Goal: Find specific page/section: Find specific page/section

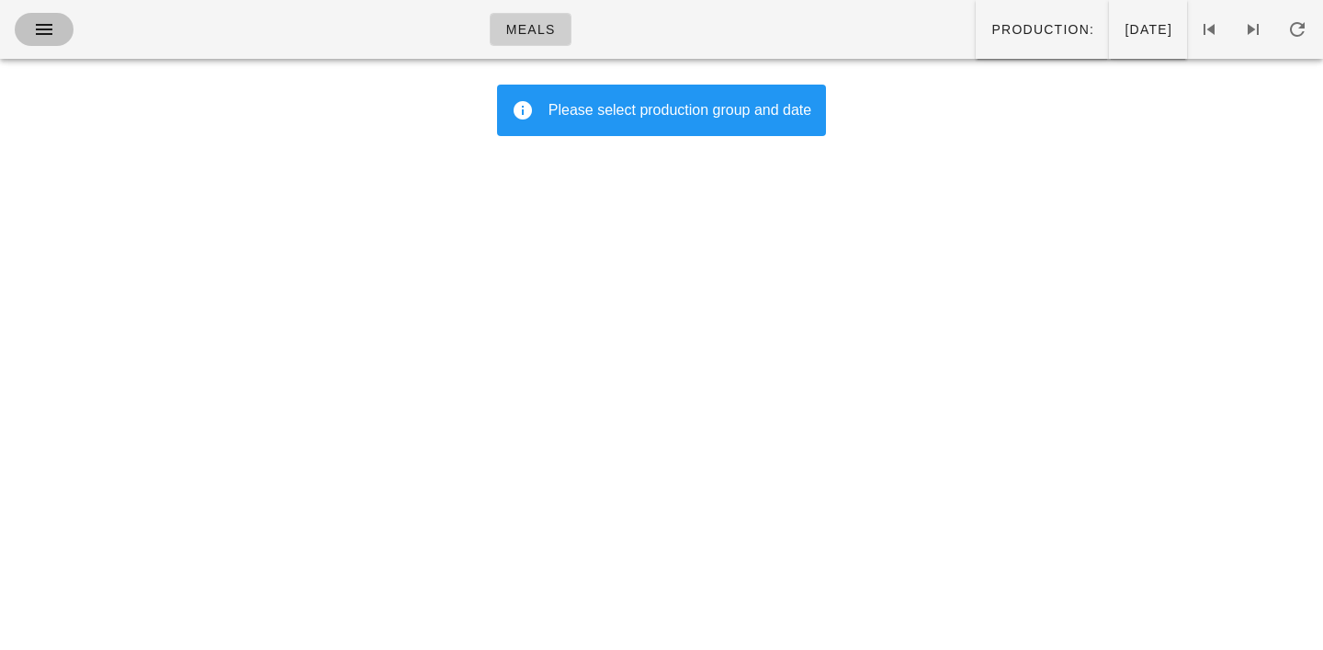
click at [45, 34] on icon "button" at bounding box center [44, 29] width 22 height 22
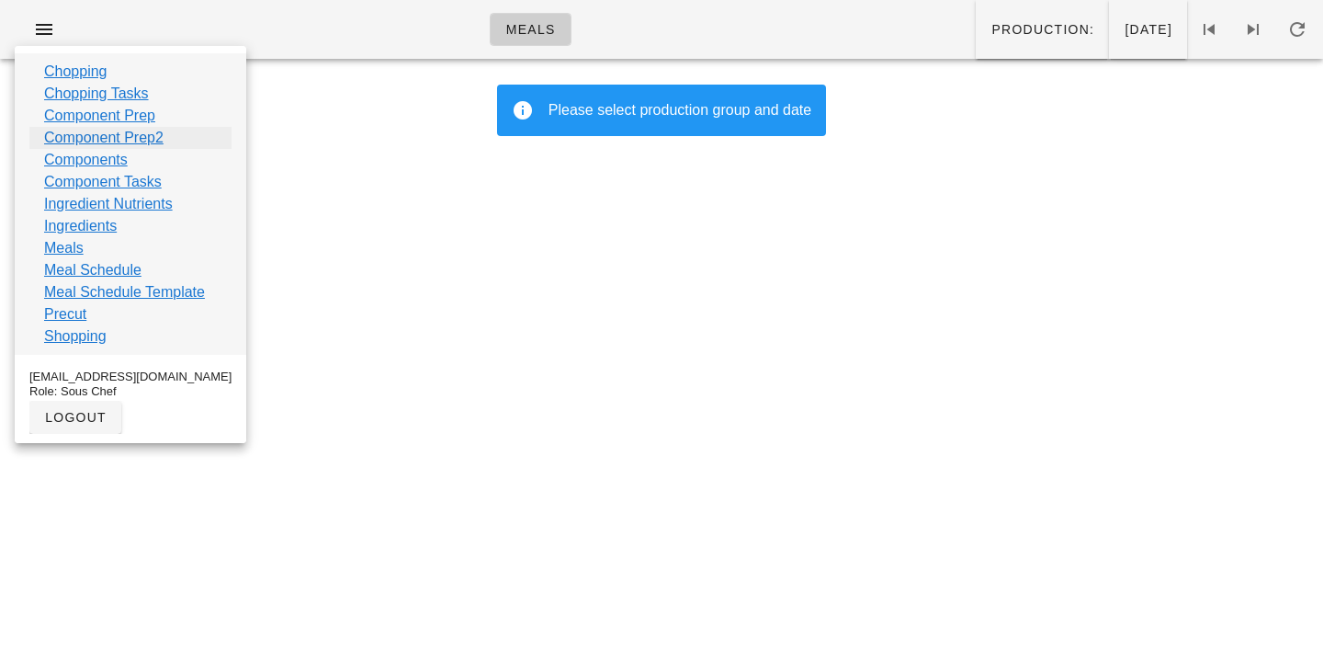
click at [69, 141] on link "Component Prep2" at bounding box center [103, 138] width 119 height 22
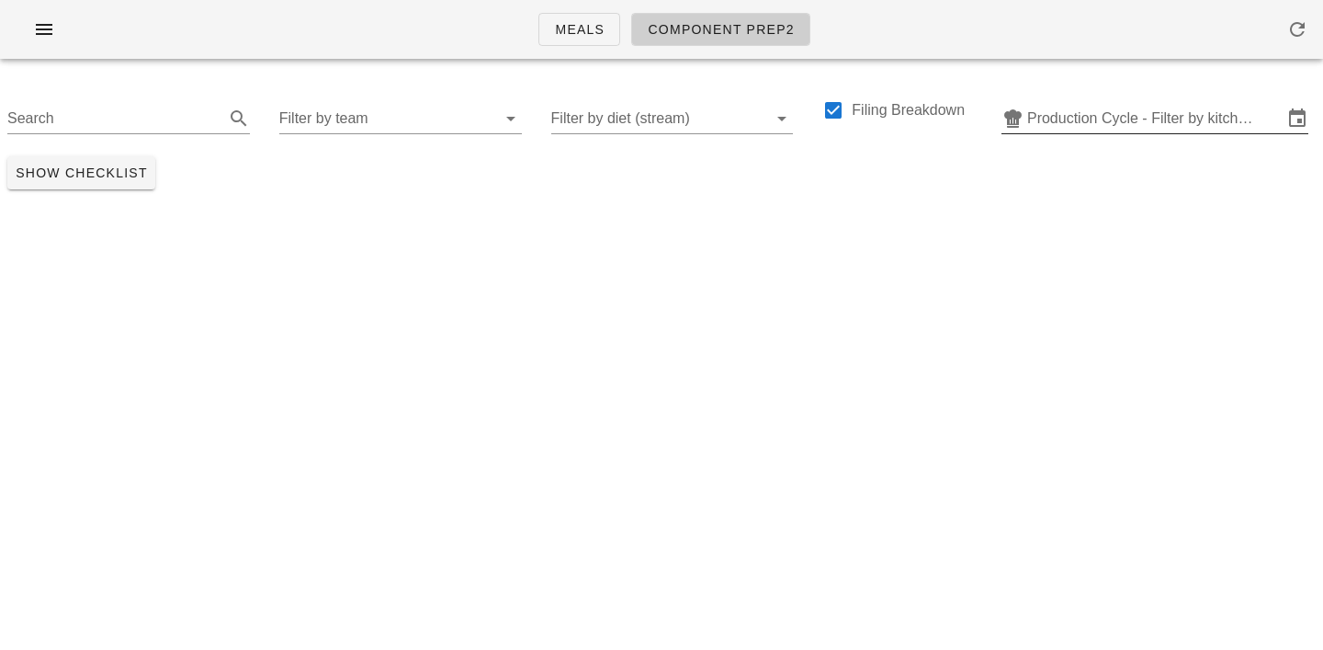
click at [1055, 119] on input "Production Cycle - Filter by kitchen production schedules" at bounding box center [1154, 118] width 255 height 29
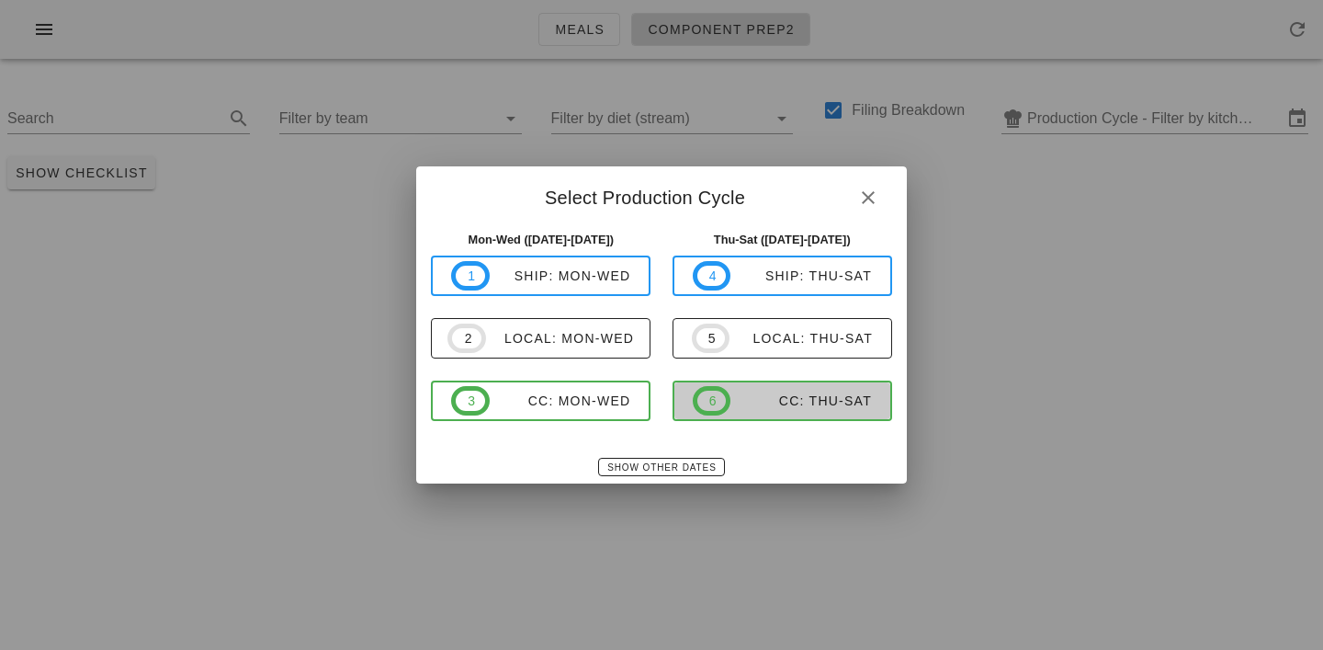
click at [766, 402] on div "CC: Thu-Sat" at bounding box center [800, 400] width 141 height 15
type input "CC: Thu-Sat (Oct 9-Oct 11)"
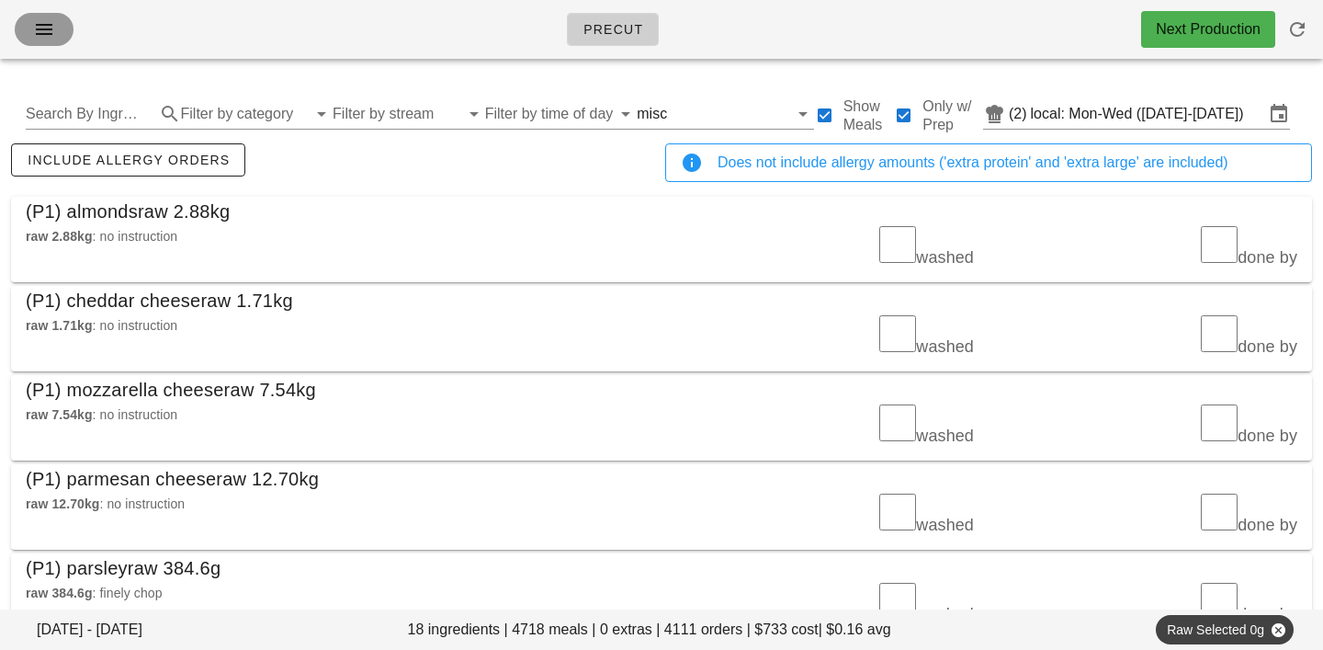
click at [49, 31] on icon "button" at bounding box center [44, 29] width 22 height 22
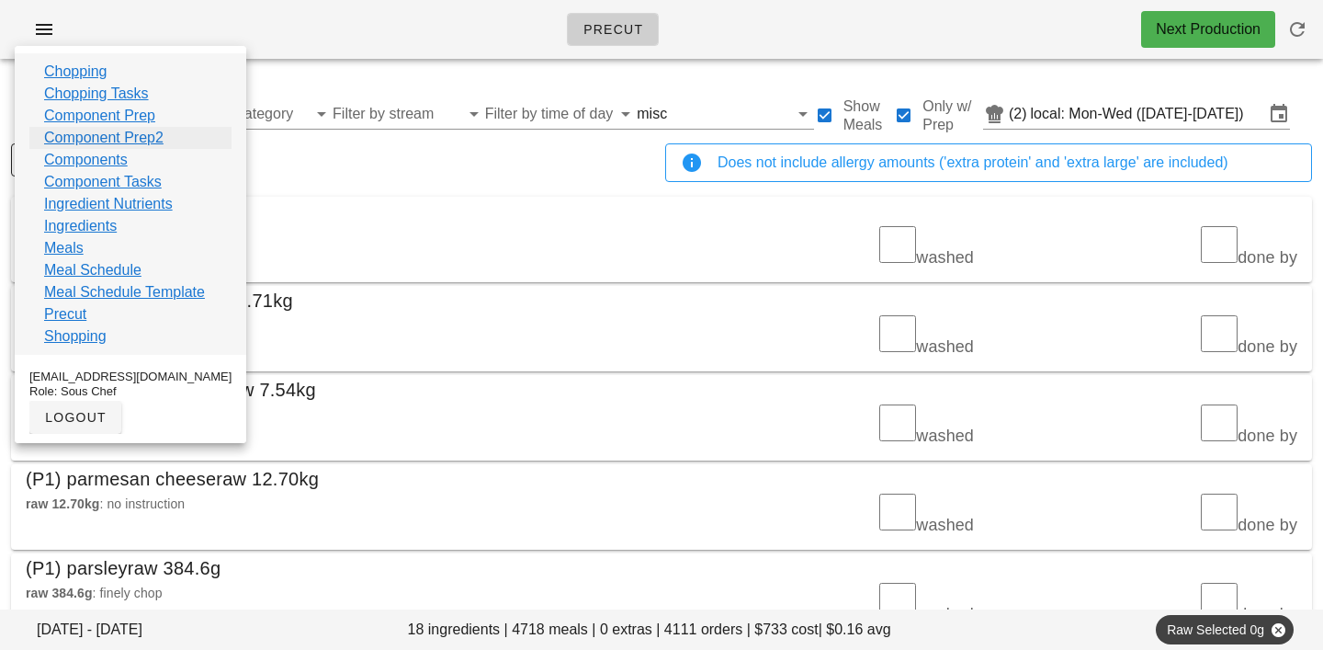
click at [76, 141] on link "Component Prep2" at bounding box center [103, 138] width 119 height 22
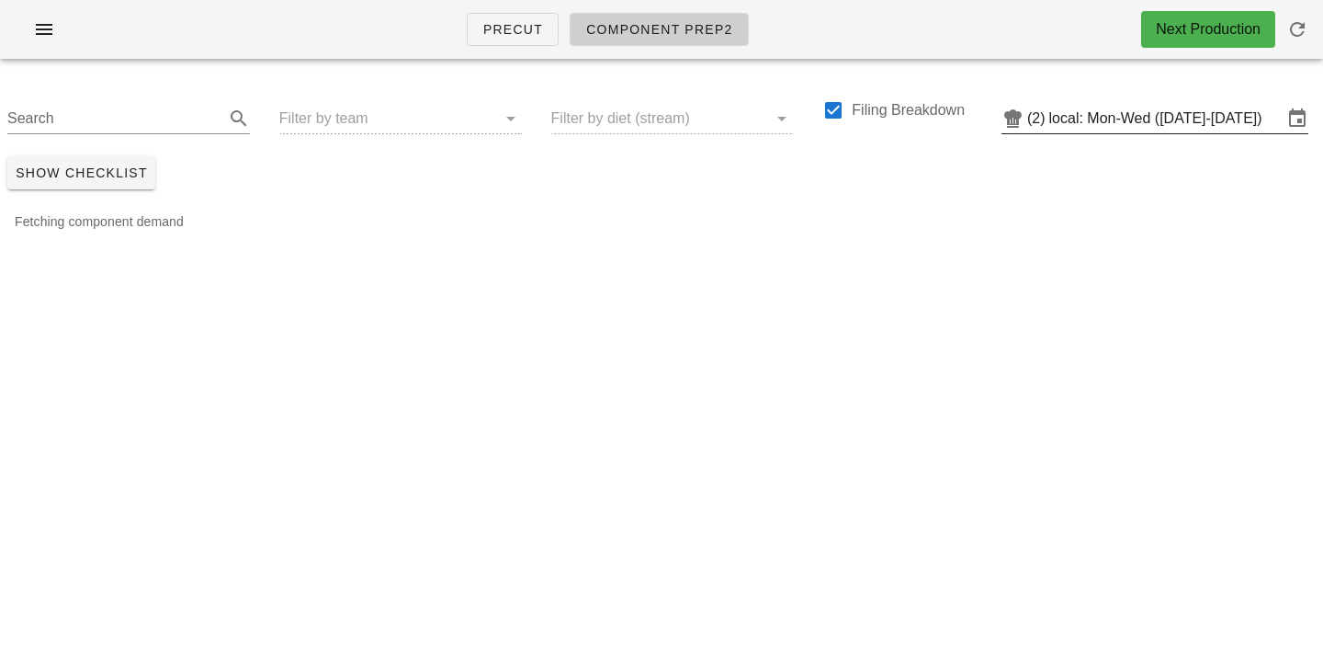
click at [1101, 110] on input "local: Mon-Wed (Oct 6-Oct 8)" at bounding box center [1165, 118] width 233 height 29
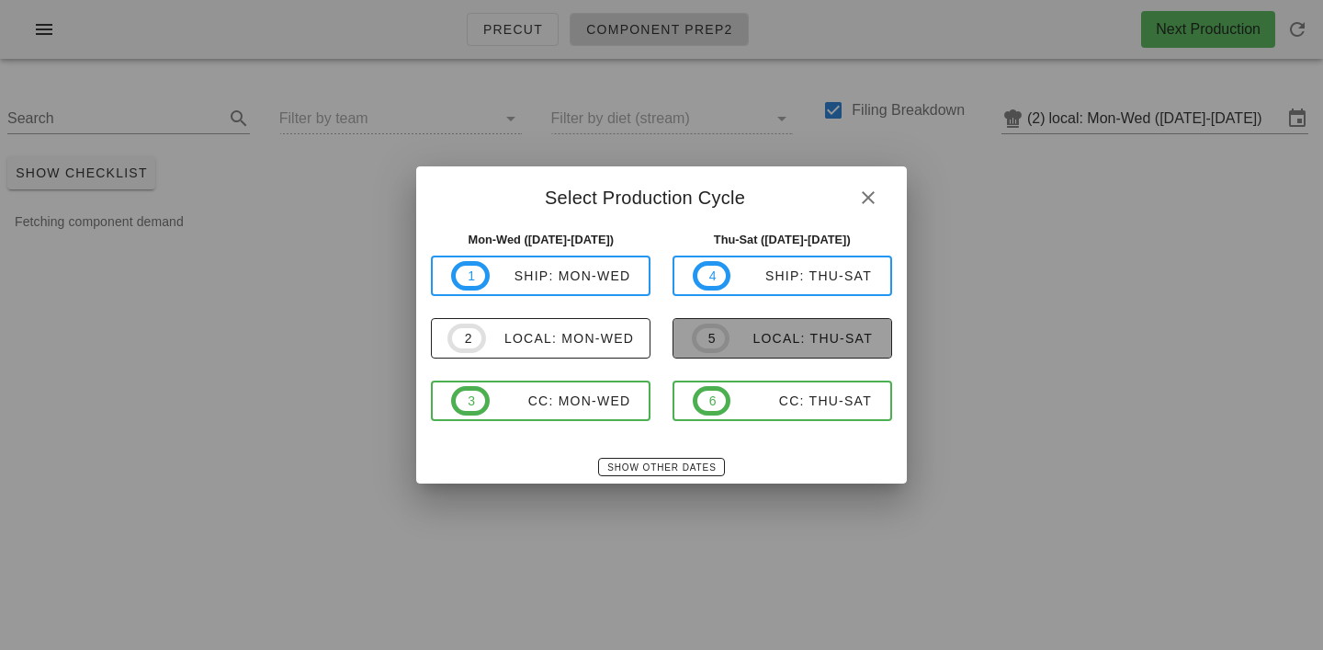
click at [784, 337] on div "local: Thu-Sat" at bounding box center [800, 338] width 143 height 15
type input "local: Thu-Sat (Oct 9-Oct 11)"
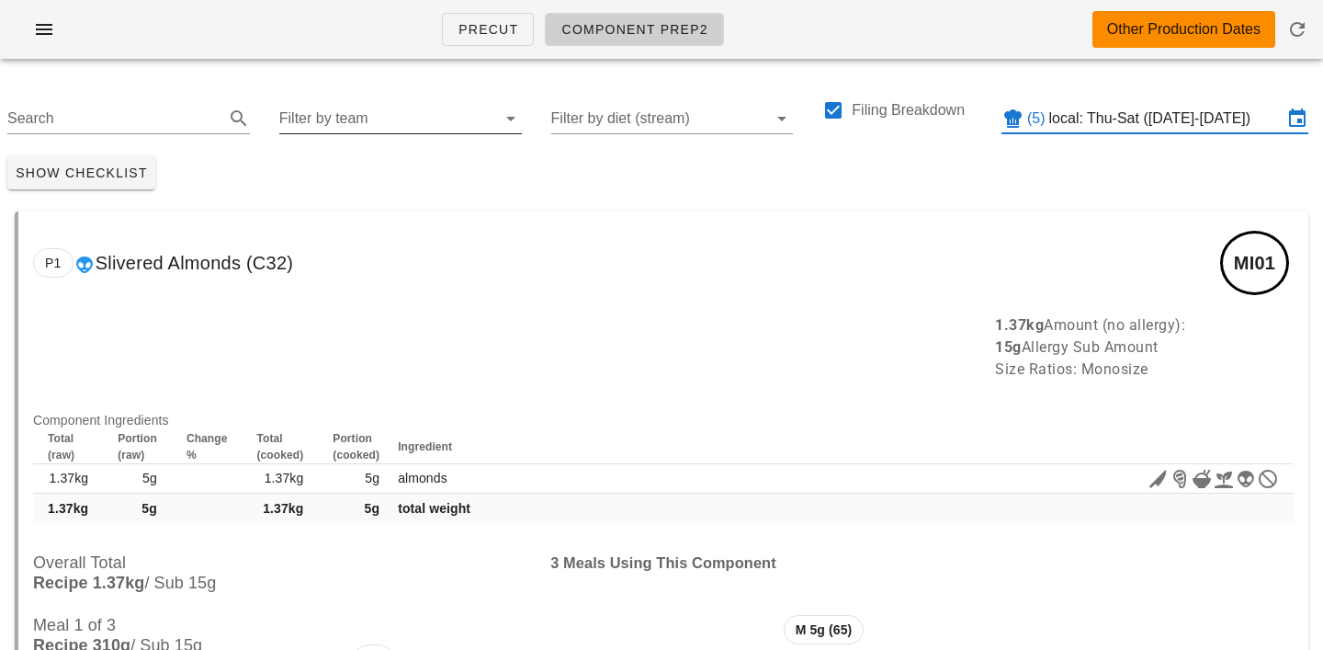
click at [341, 111] on input "Filter by team" at bounding box center [385, 118] width 213 height 29
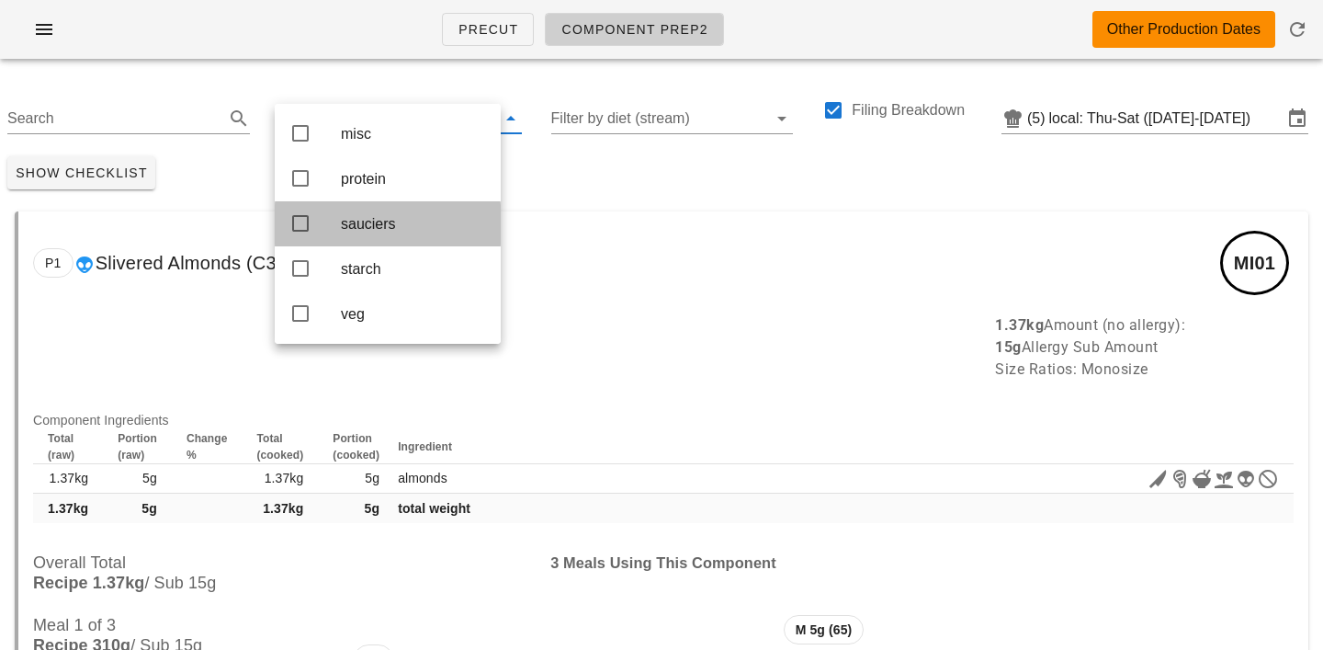
click at [359, 227] on div "sauciers" at bounding box center [413, 223] width 145 height 17
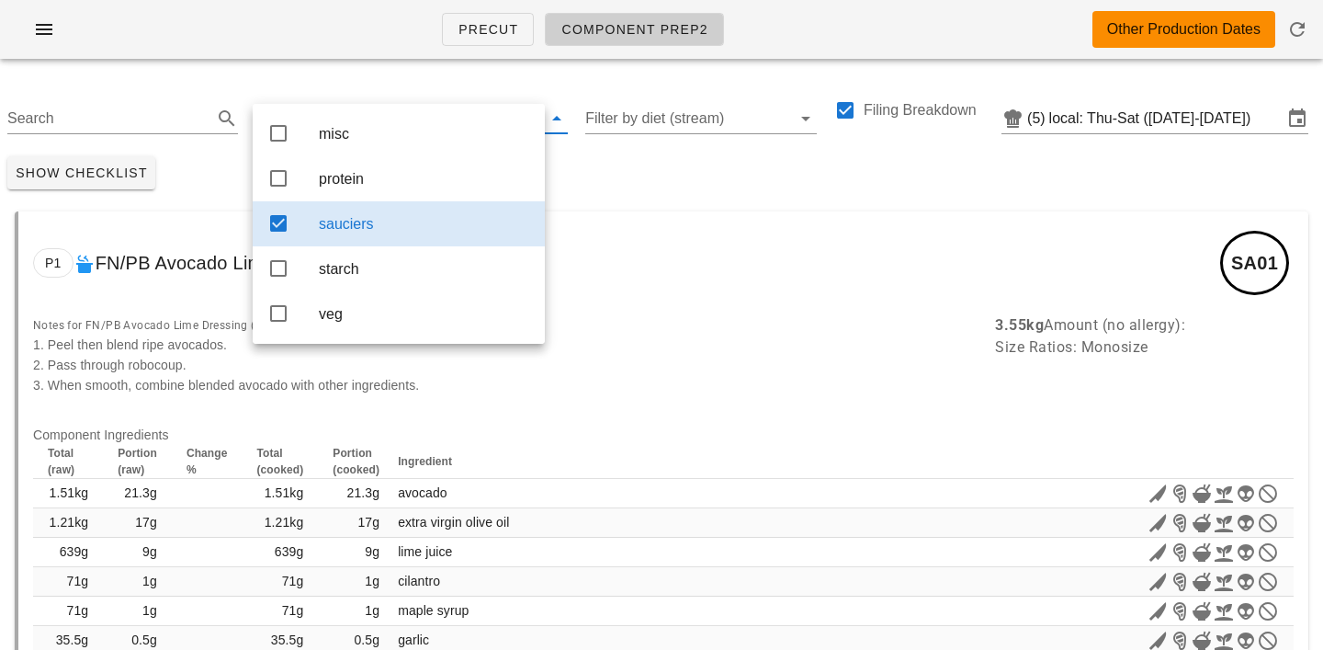
click at [601, 167] on div "Show Checklist" at bounding box center [661, 173] width 1323 height 48
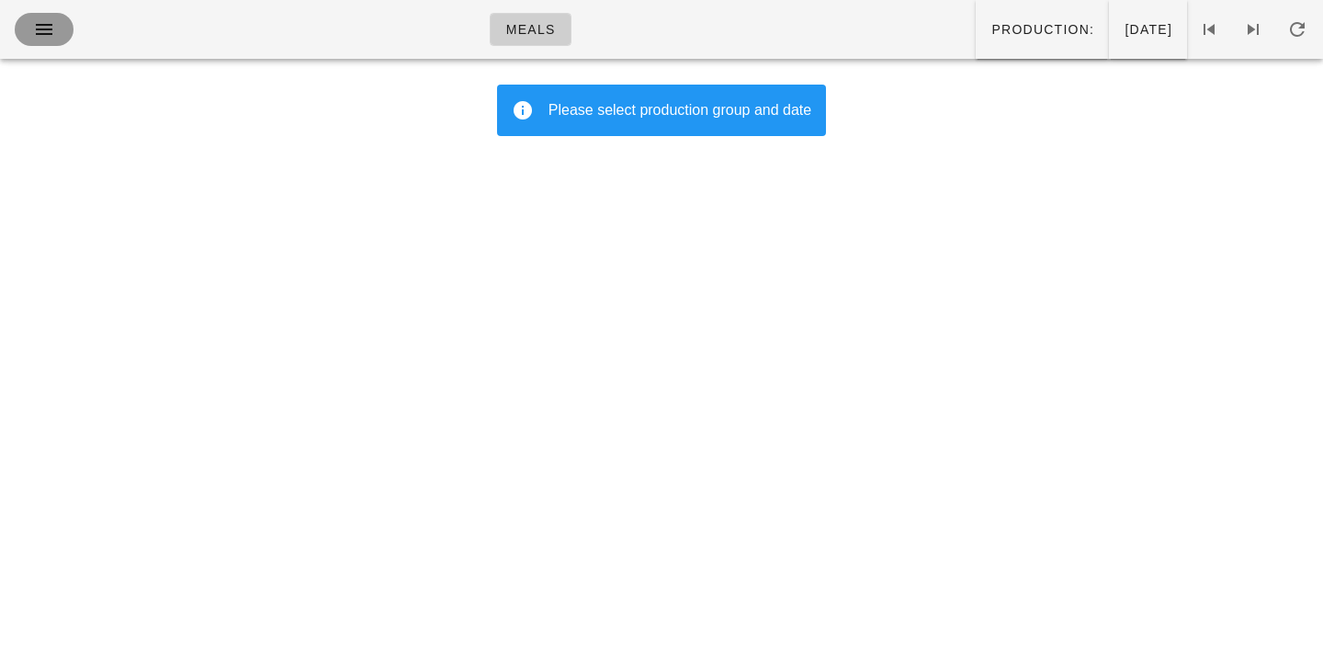
click at [38, 28] on icon "button" at bounding box center [44, 29] width 22 height 22
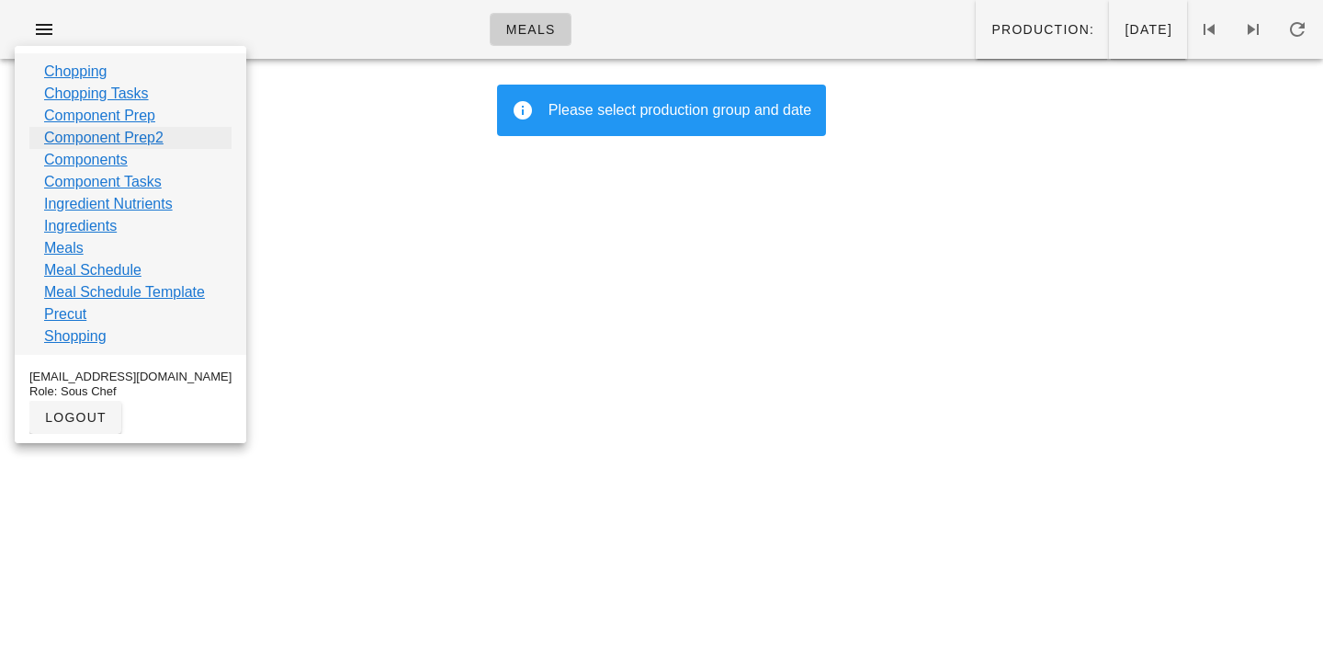
click at [69, 140] on link "Component Prep2" at bounding box center [103, 138] width 119 height 22
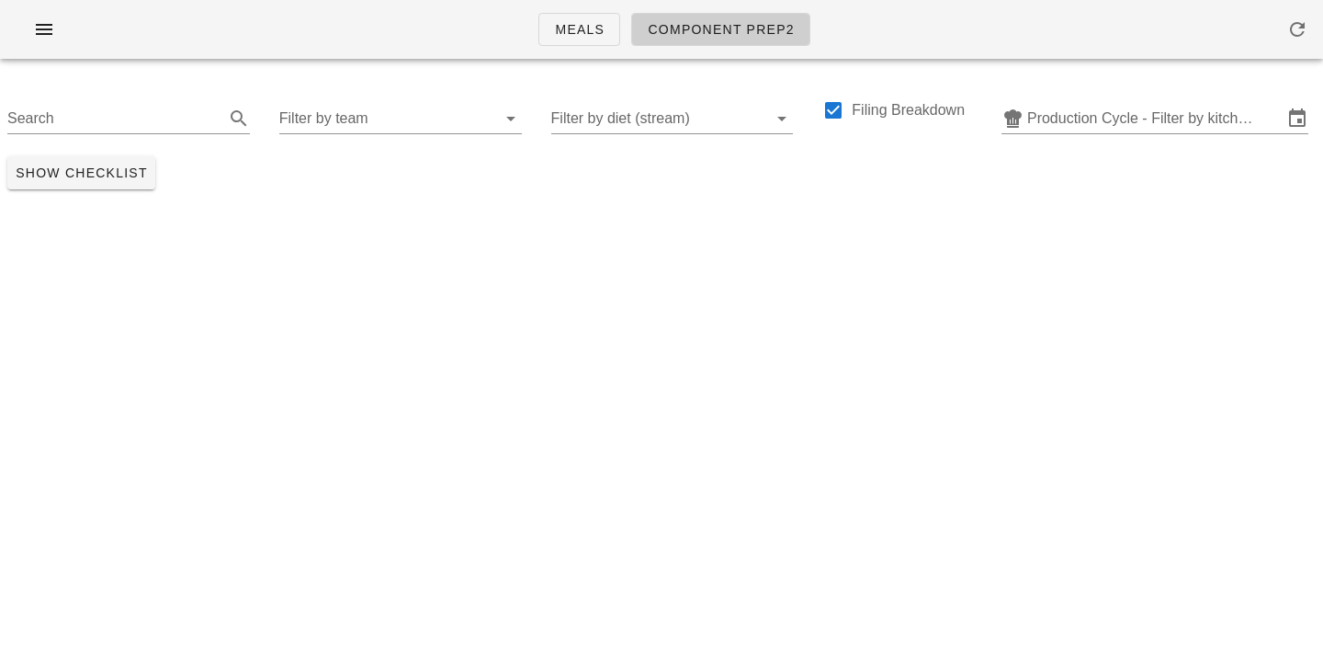
click at [1055, 134] on div "Search Filter by team Filter by diet (stream) Filing Breakdown Production Cycle…" at bounding box center [661, 111] width 1323 height 75
click at [1063, 115] on input "Production Cycle - Filter by kitchen production schedules" at bounding box center [1154, 118] width 255 height 29
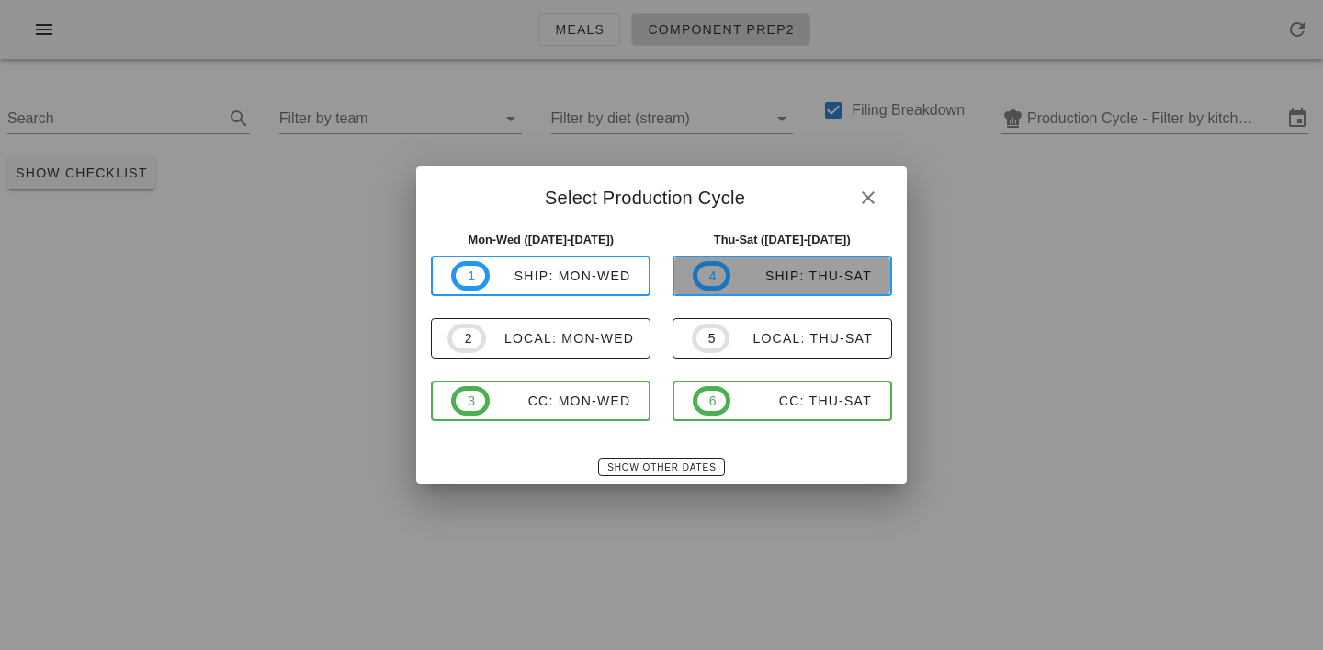
click at [769, 277] on div "ship: Thu-Sat" at bounding box center [800, 275] width 141 height 15
type input "ship: Thu-Sat (Oct 9-Oct 11)"
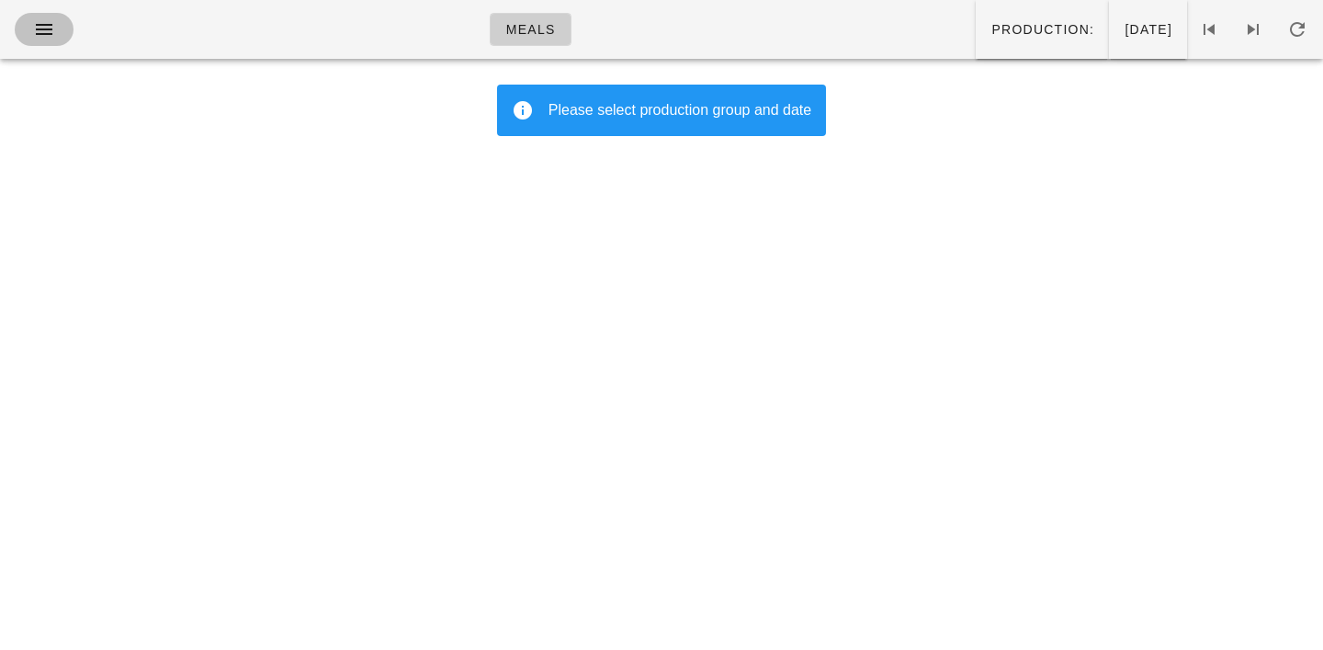
click at [40, 35] on icon "button" at bounding box center [44, 29] width 22 height 22
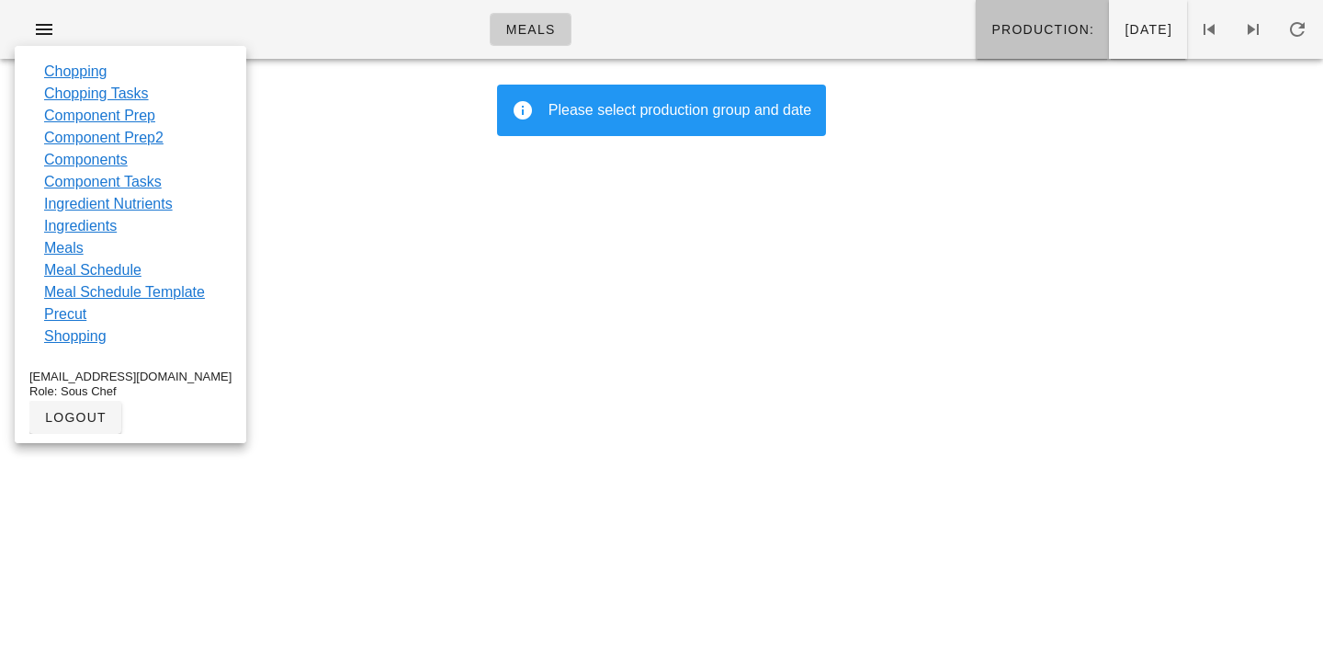
click at [990, 31] on span "Production:" at bounding box center [1042, 29] width 104 height 15
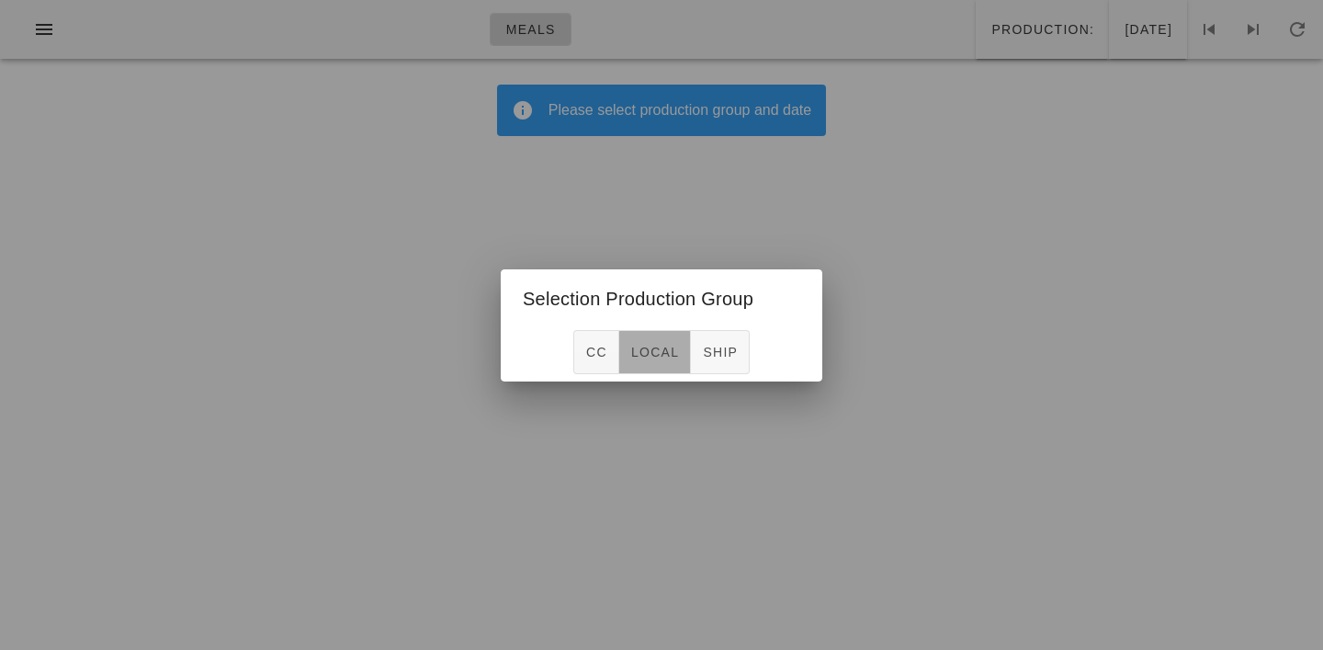
click at [661, 348] on span "local" at bounding box center [654, 352] width 49 height 15
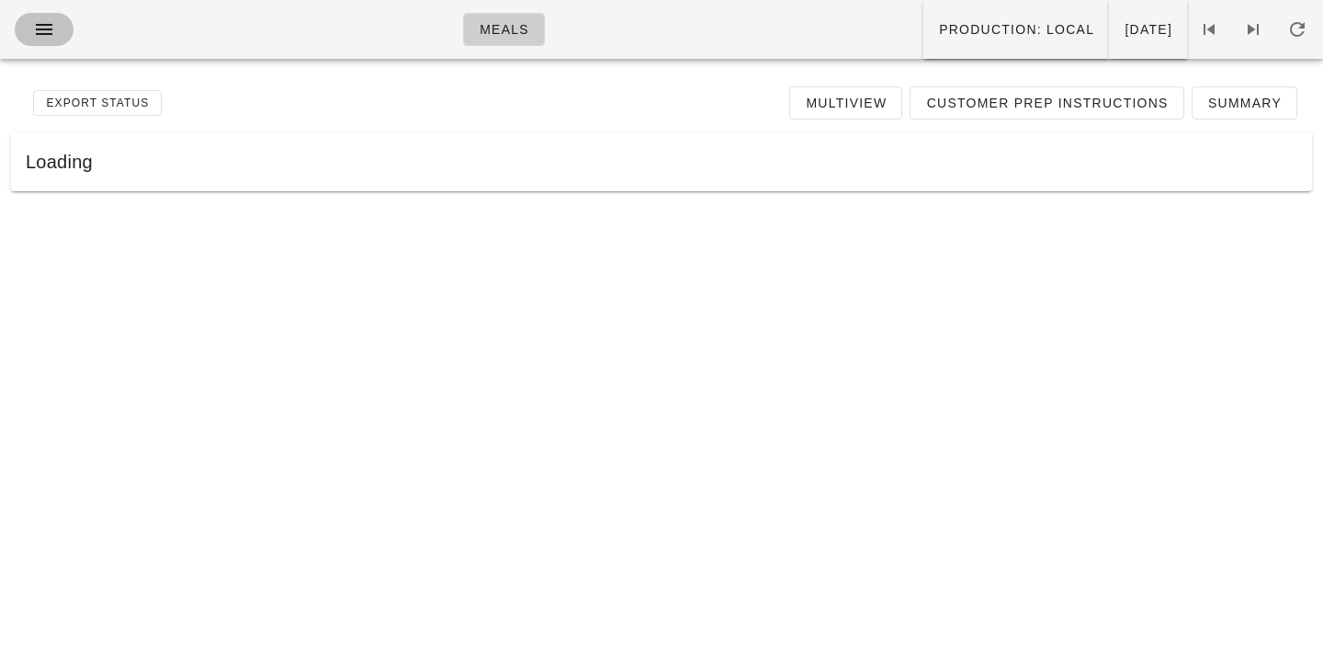
click at [51, 25] on icon "button" at bounding box center [44, 29] width 22 height 22
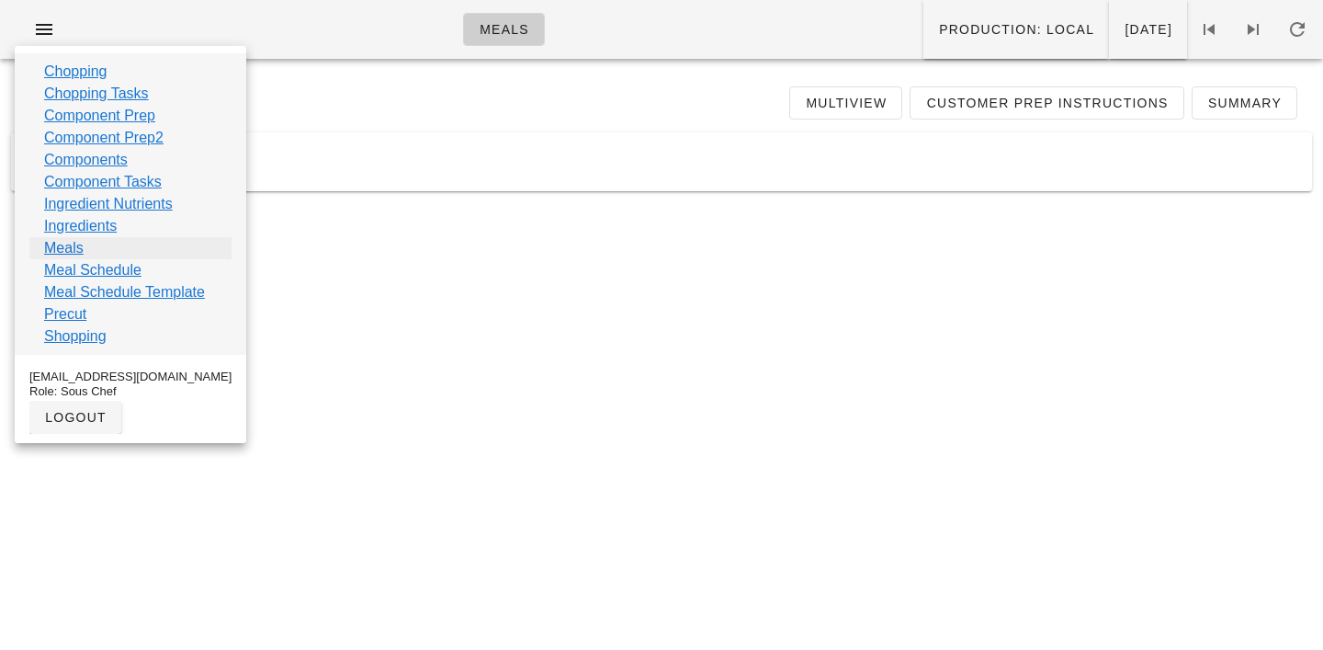
click at [70, 252] on link "Meals" at bounding box center [64, 248] width 40 height 22
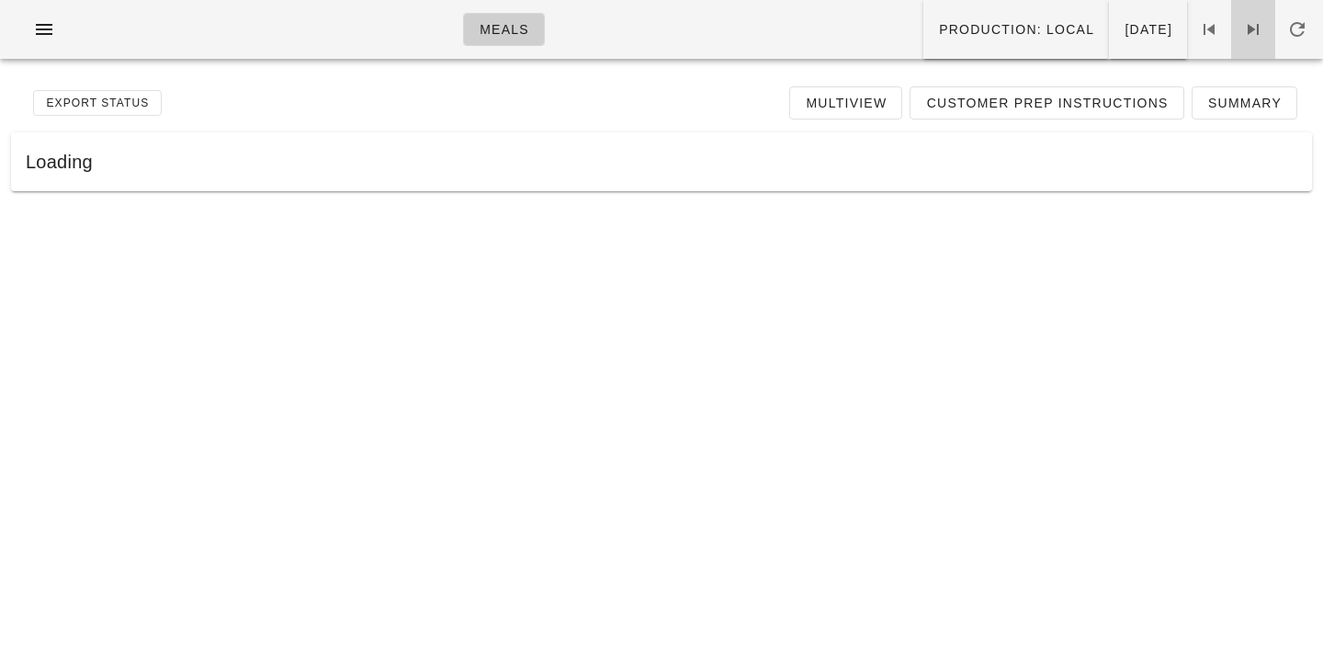
click at [1261, 31] on icon at bounding box center [1253, 29] width 22 height 22
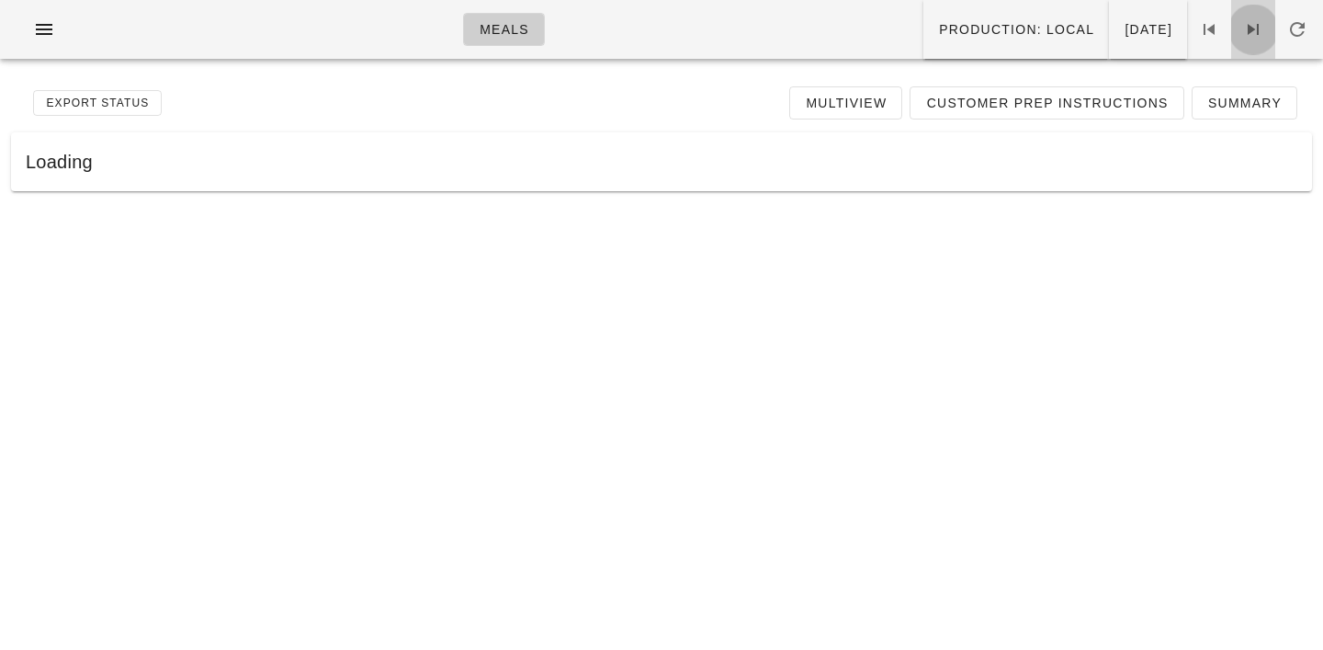
click at [1261, 31] on icon at bounding box center [1253, 29] width 22 height 22
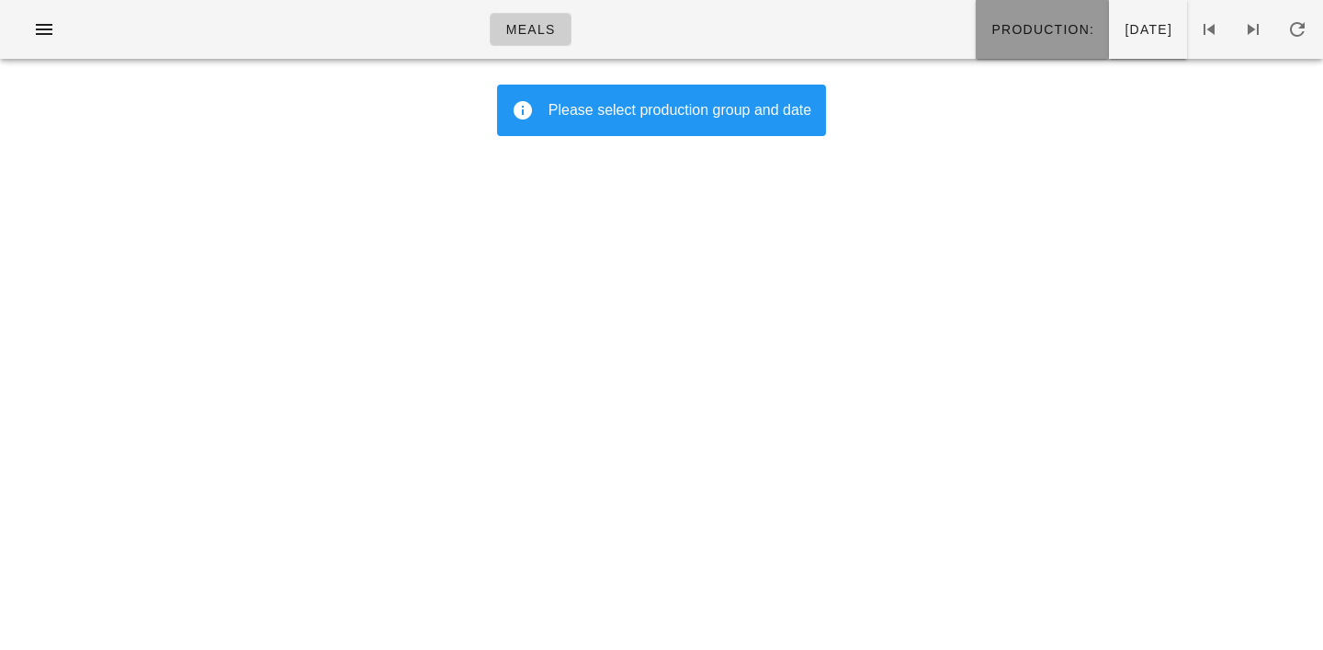
click at [990, 25] on span "Production:" at bounding box center [1042, 29] width 104 height 15
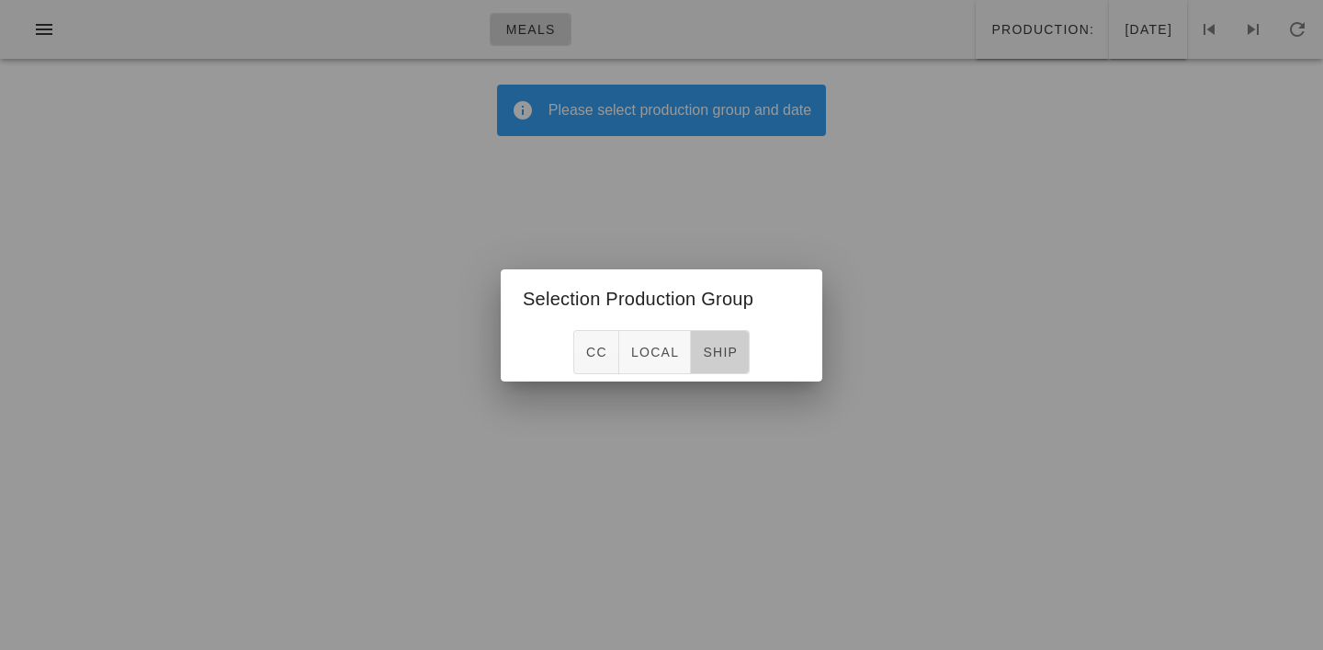
click at [731, 346] on span "ship" at bounding box center [720, 352] width 36 height 15
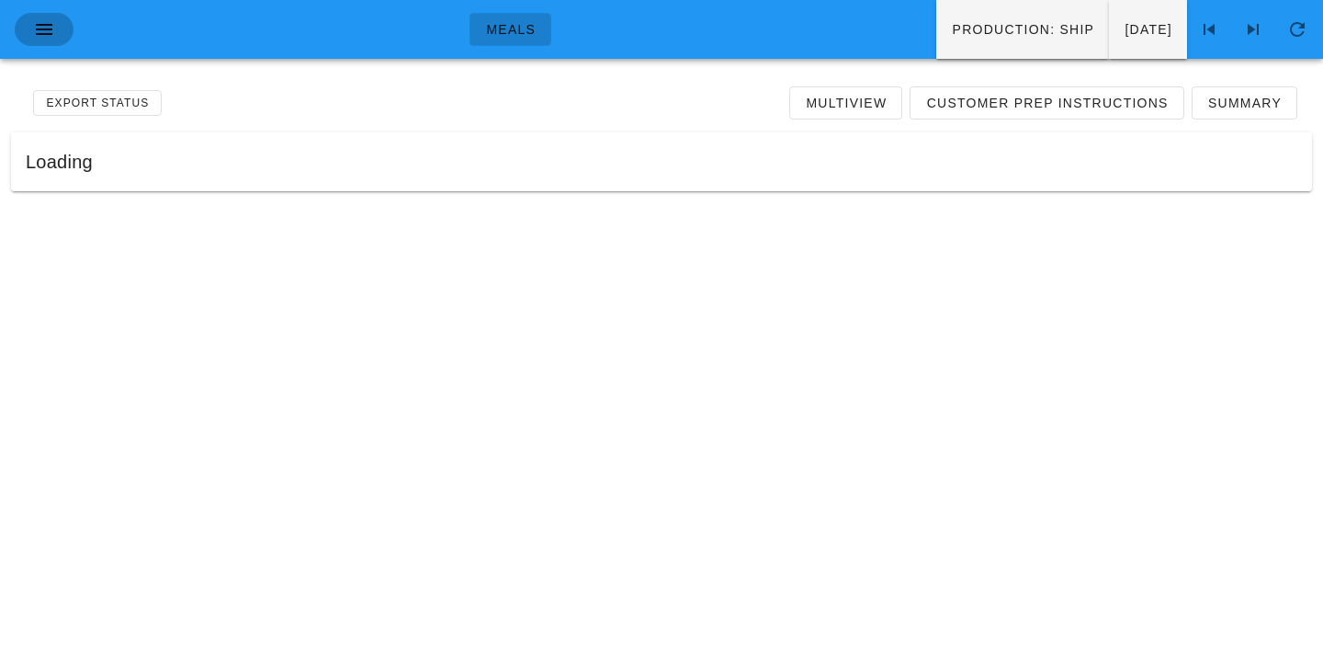
click at [44, 16] on button "button" at bounding box center [44, 29] width 59 height 33
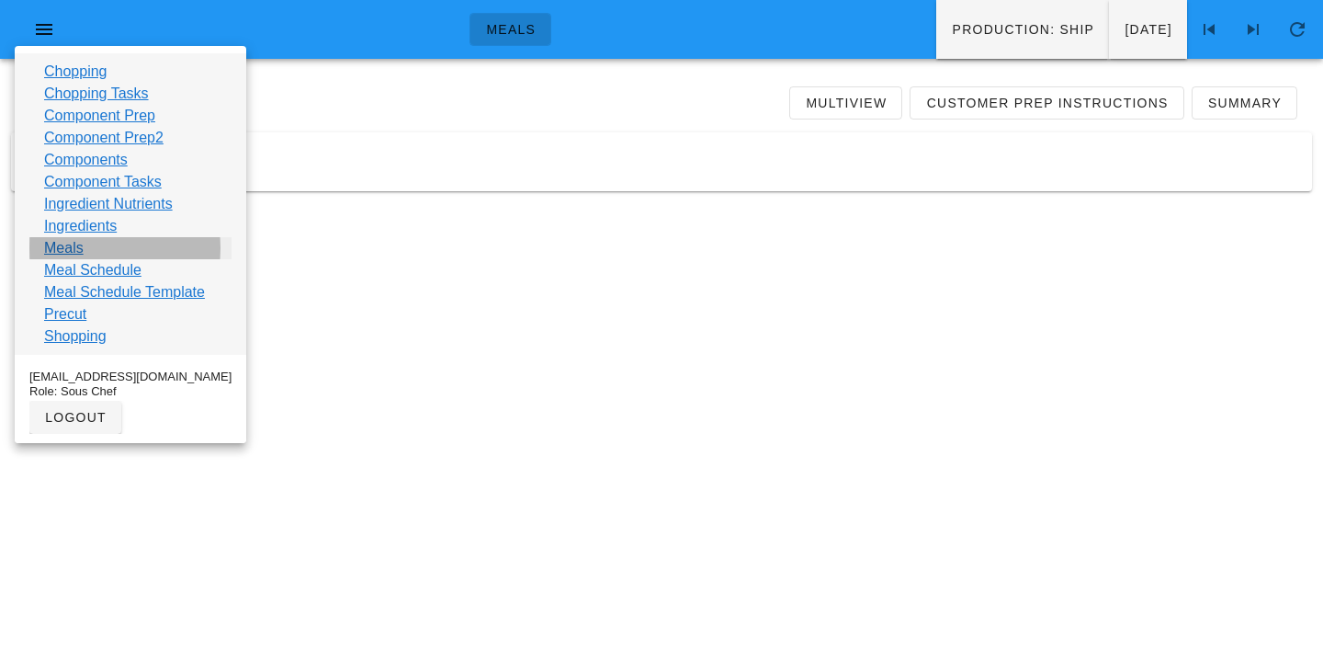
click at [71, 253] on link "Meals" at bounding box center [64, 248] width 40 height 22
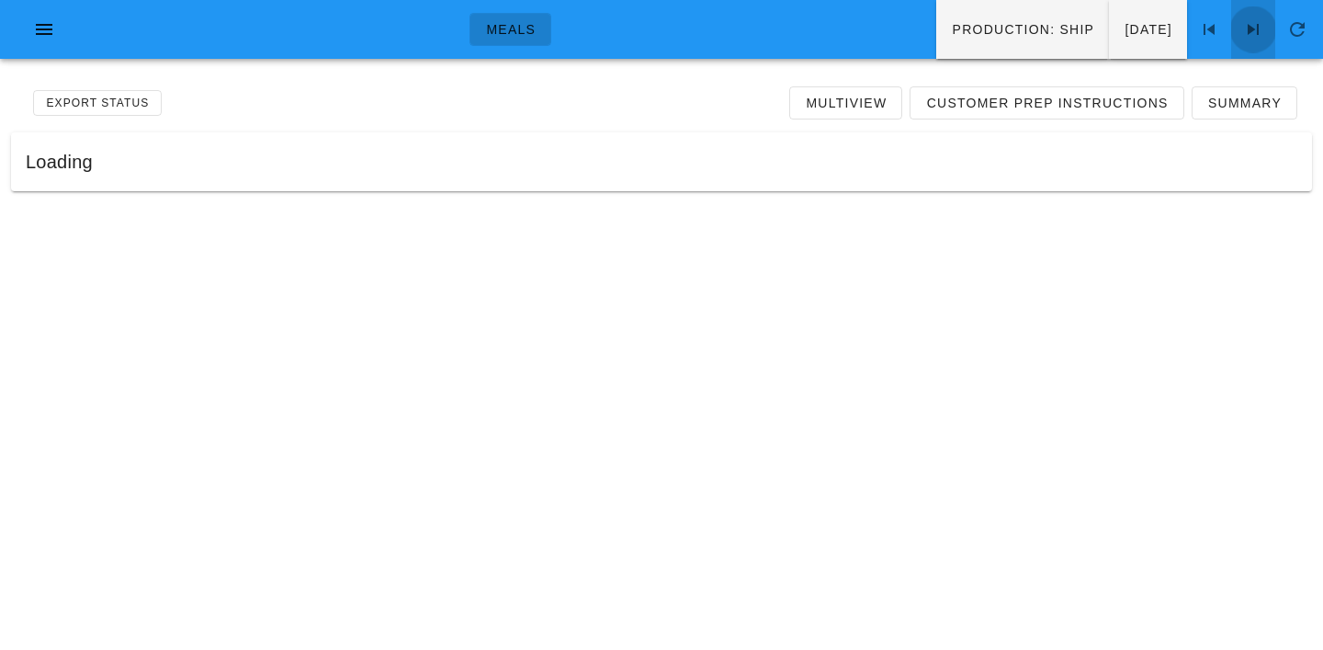
click at [1256, 18] on icon at bounding box center [1253, 29] width 22 height 22
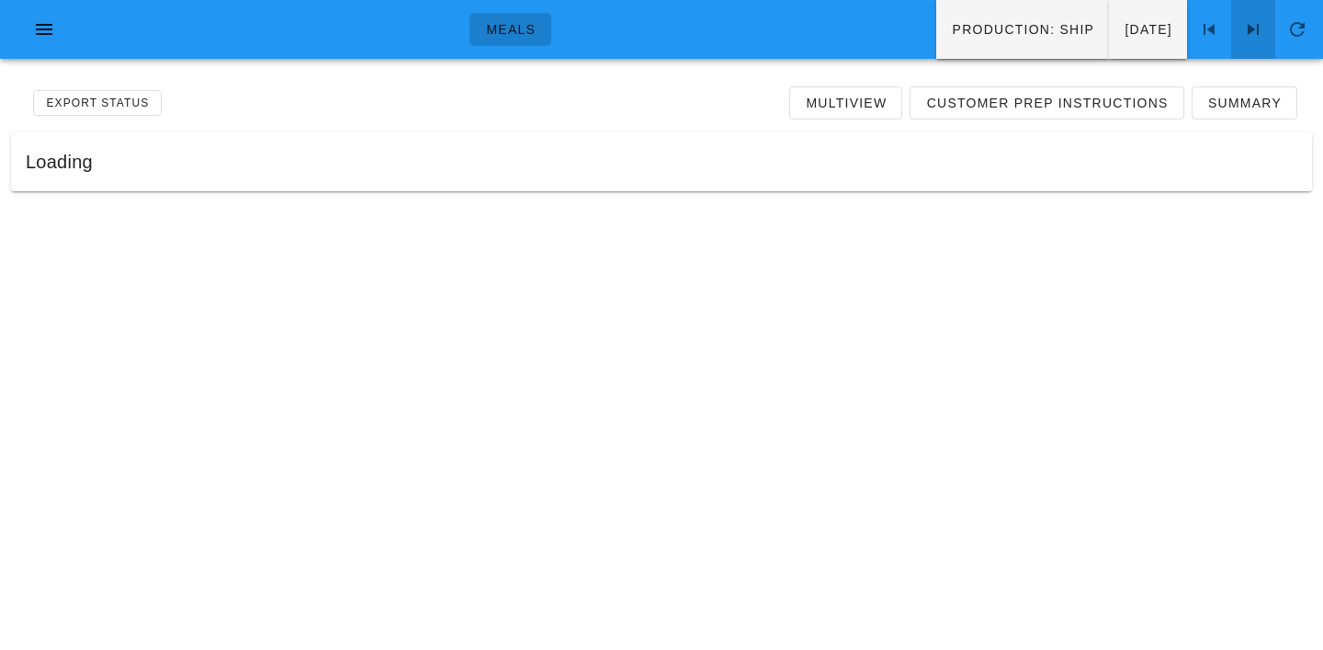
click at [1256, 18] on icon at bounding box center [1253, 29] width 22 height 22
